Goal: Download file/media

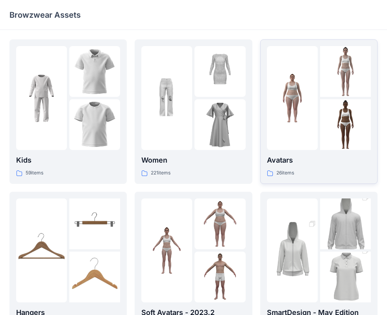
click at [305, 166] on div "Avatars 26 items" at bounding box center [319, 166] width 104 height 22
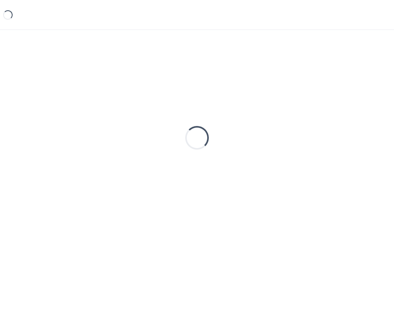
click at [305, 166] on div "Loading..." at bounding box center [196, 137] width 375 height 197
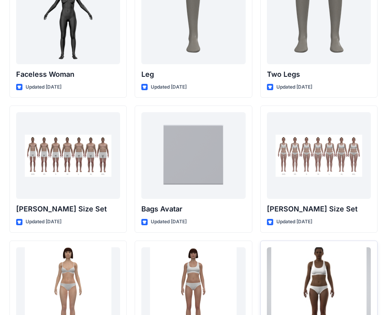
scroll to position [704, 0]
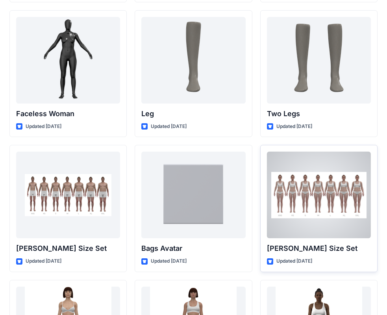
click at [298, 248] on p "[PERSON_NAME] Size Set" at bounding box center [319, 248] width 104 height 11
click at [352, 215] on div at bounding box center [319, 195] width 104 height 87
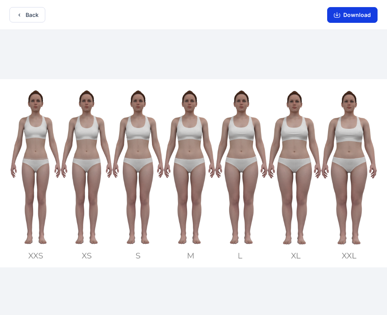
click at [369, 18] on button "Download" at bounding box center [352, 15] width 50 height 16
